Goal: Information Seeking & Learning: Learn about a topic

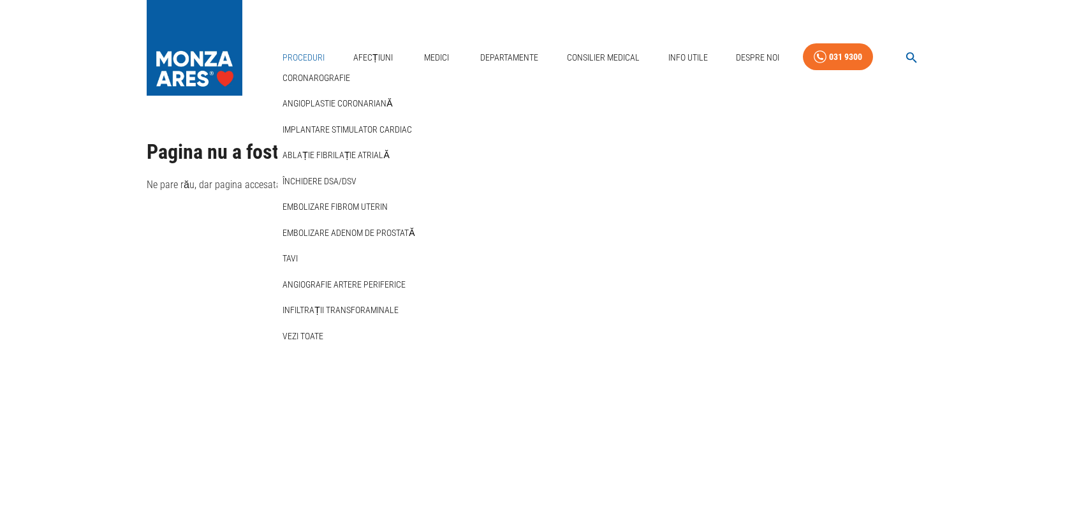
click at [306, 54] on link "Proceduri" at bounding box center [303, 58] width 52 height 26
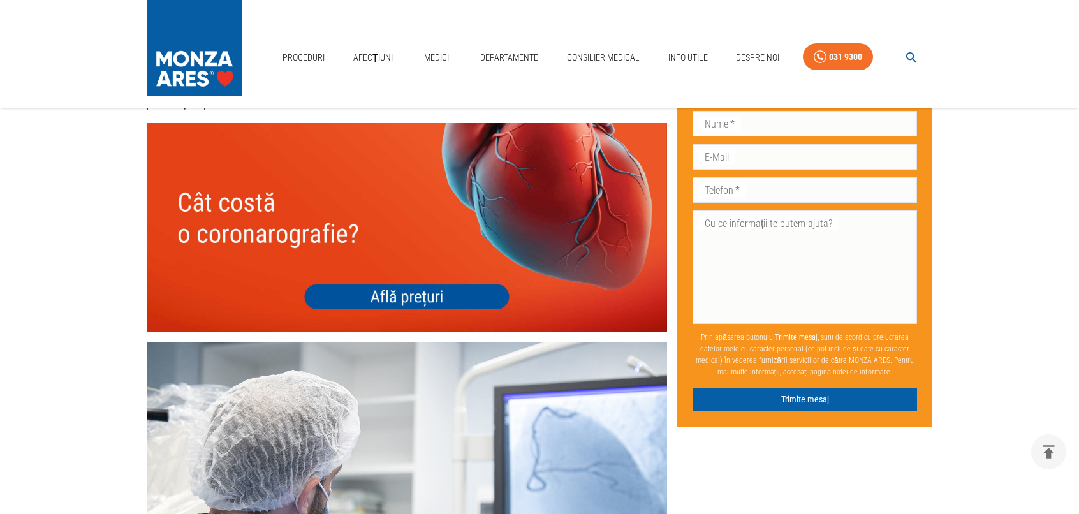
scroll to position [4338, 0]
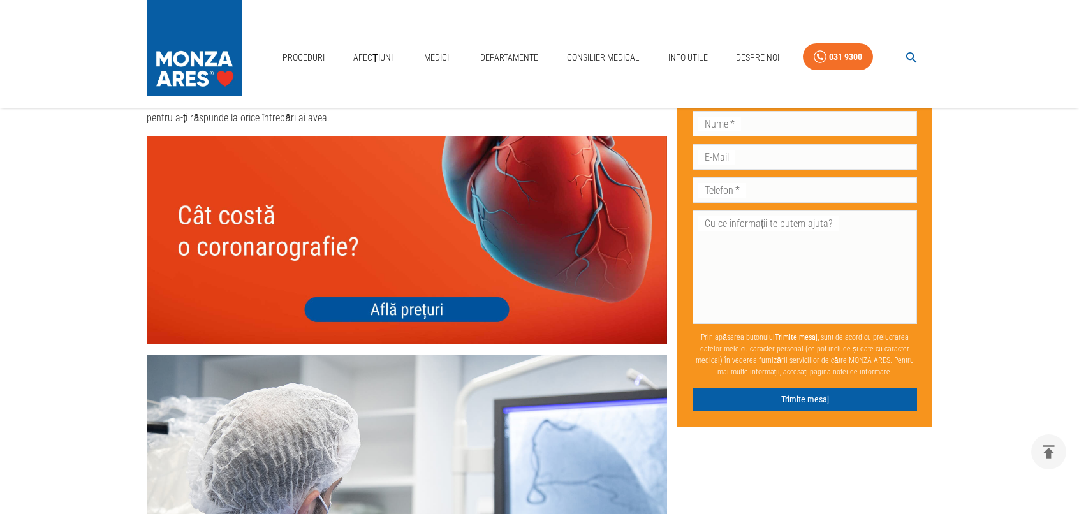
click at [373, 291] on img at bounding box center [407, 240] width 521 height 208
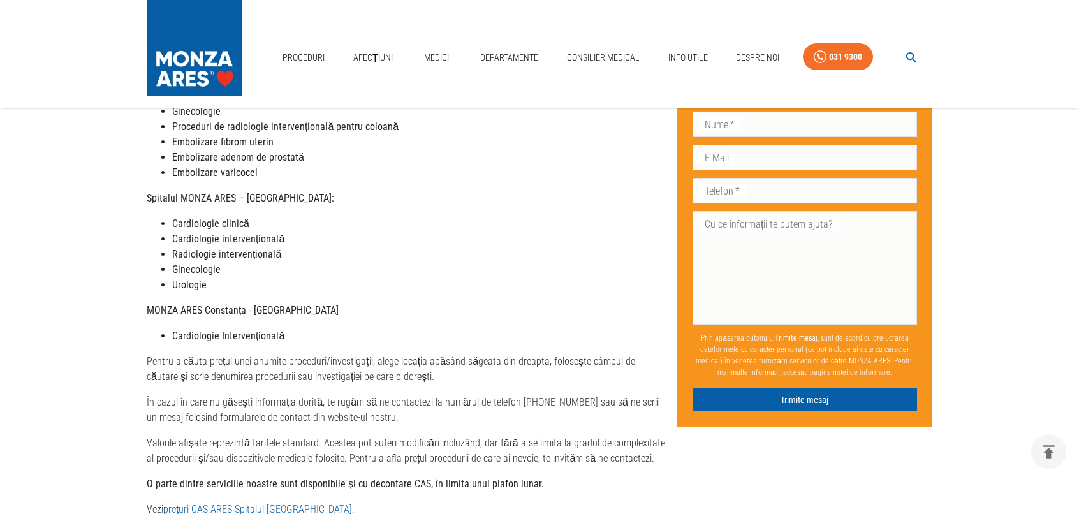
scroll to position [574, 0]
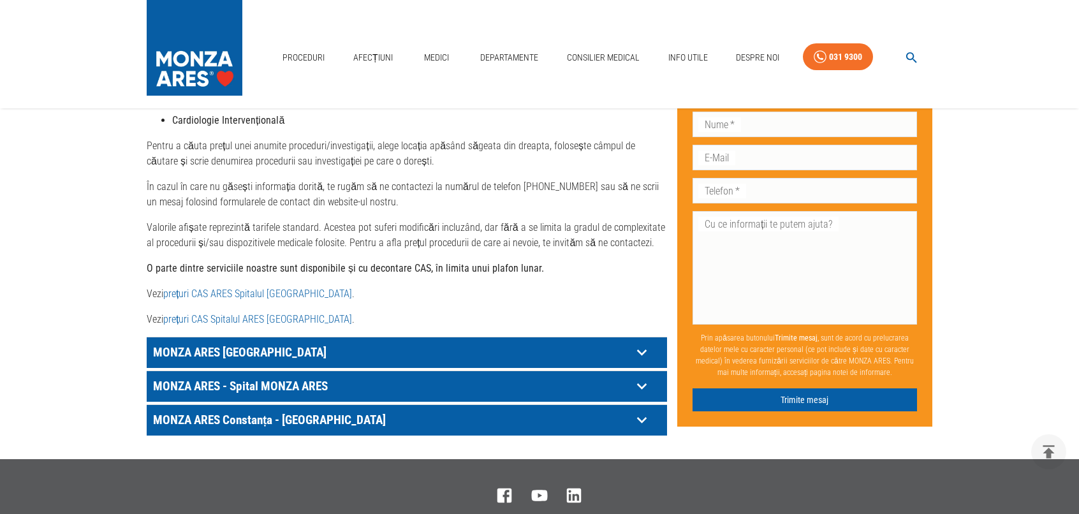
click at [260, 313] on link "prețuri CAS Spitalul ARES [GEOGRAPHIC_DATA]" at bounding box center [257, 319] width 189 height 12
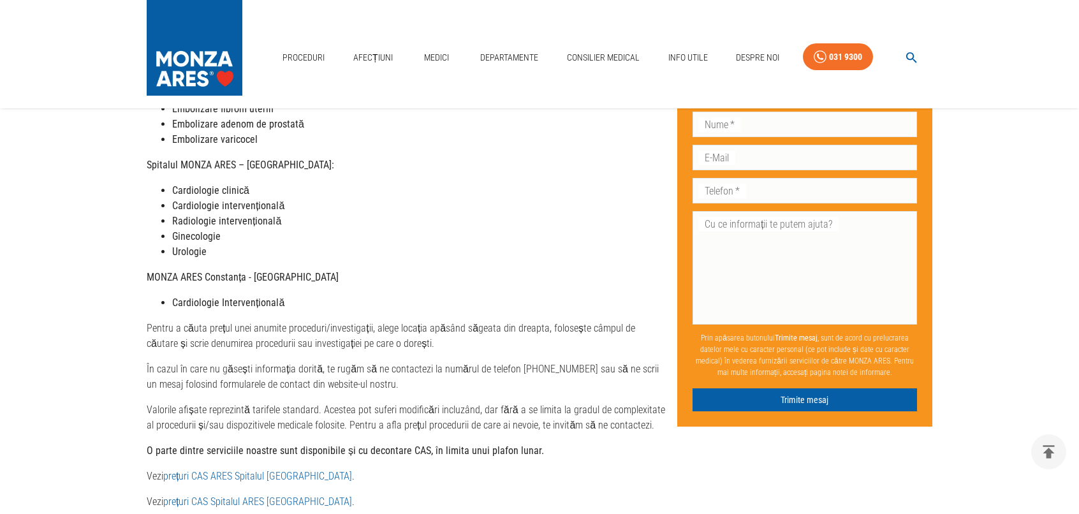
scroll to position [383, 0]
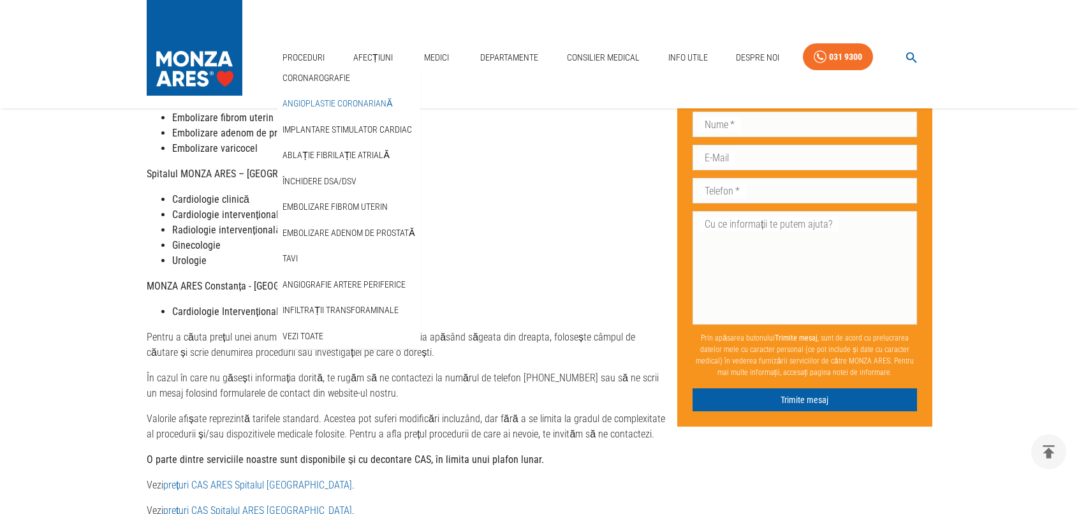
click at [318, 103] on link "Angioplastie coronariană" at bounding box center [337, 103] width 115 height 21
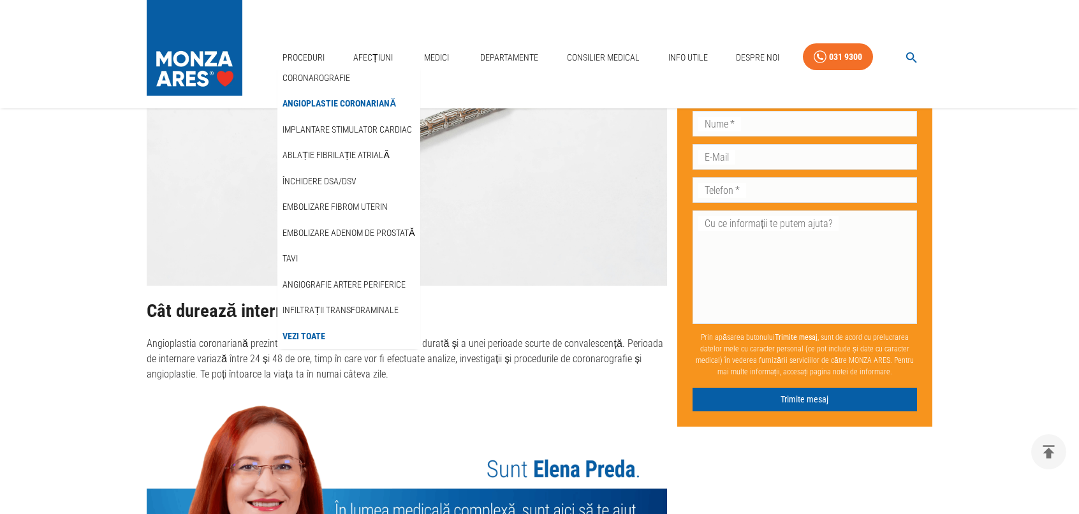
scroll to position [3381, 0]
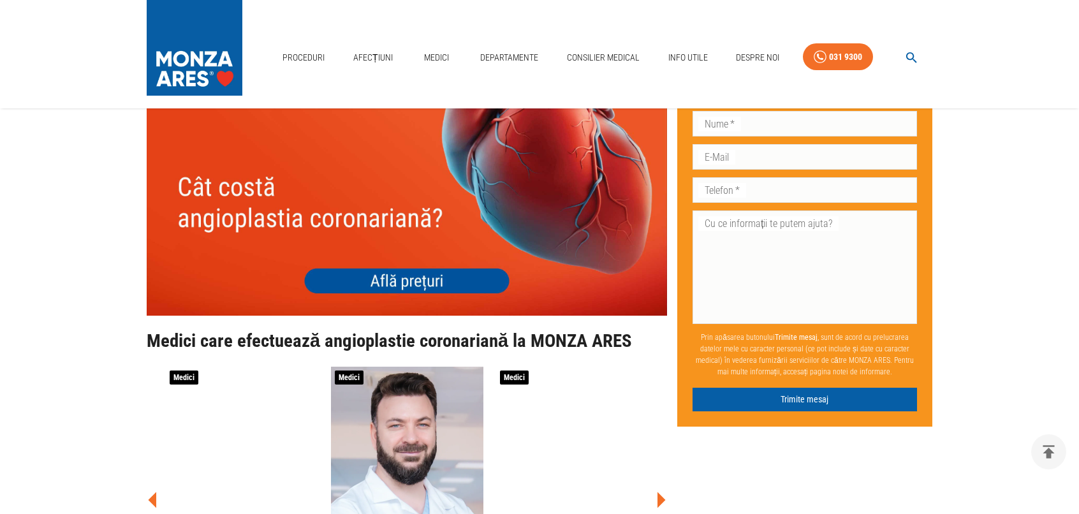
scroll to position [4848, 0]
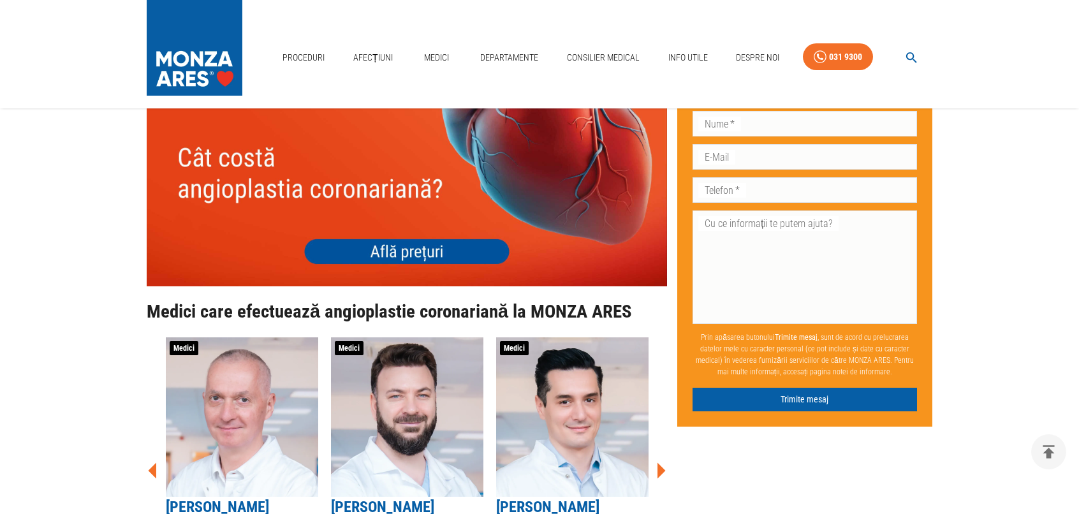
click at [369, 223] on img at bounding box center [407, 182] width 521 height 208
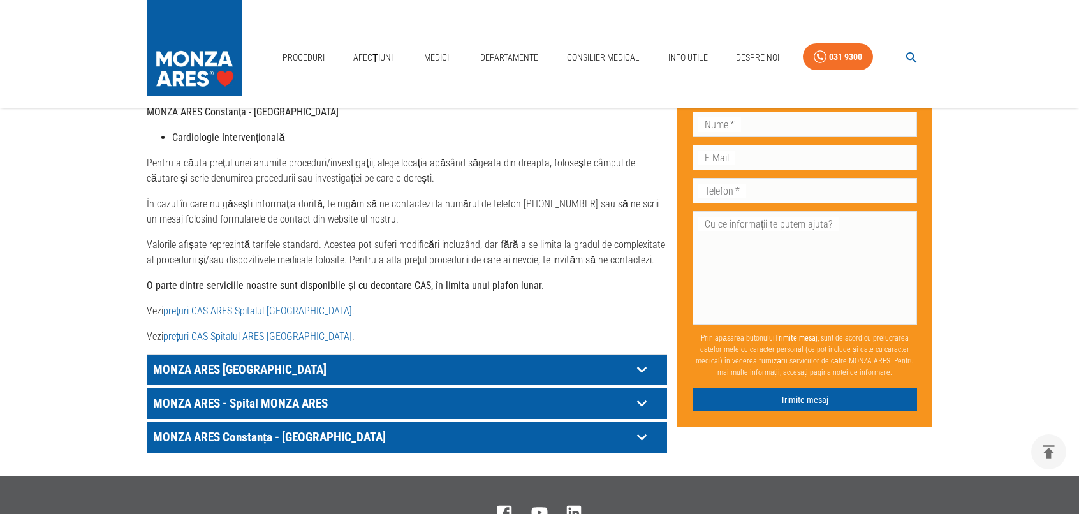
scroll to position [574, 0]
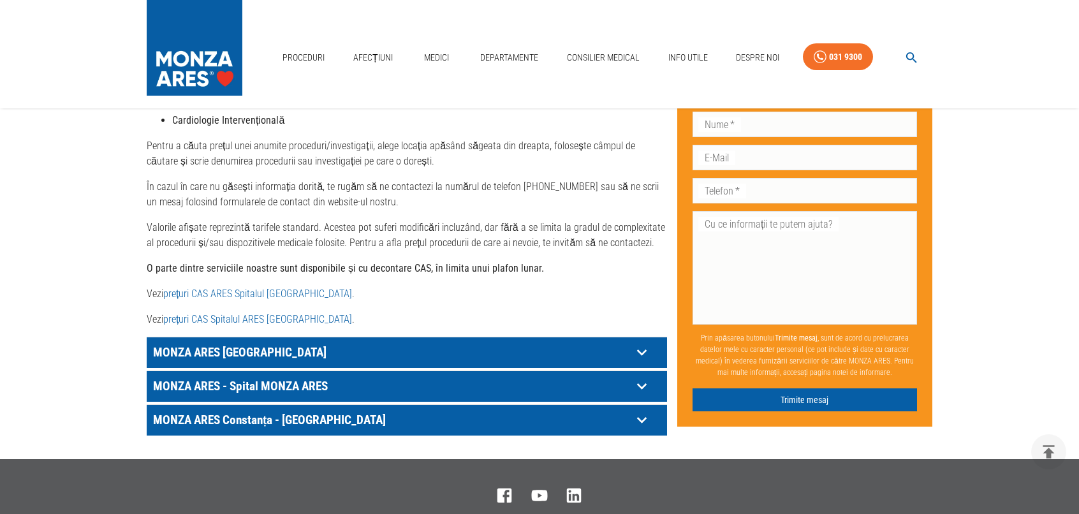
click at [257, 313] on link "prețuri CAS Spitalul ARES [GEOGRAPHIC_DATA]" at bounding box center [257, 319] width 189 height 12
